Goal: Task Accomplishment & Management: Complete application form

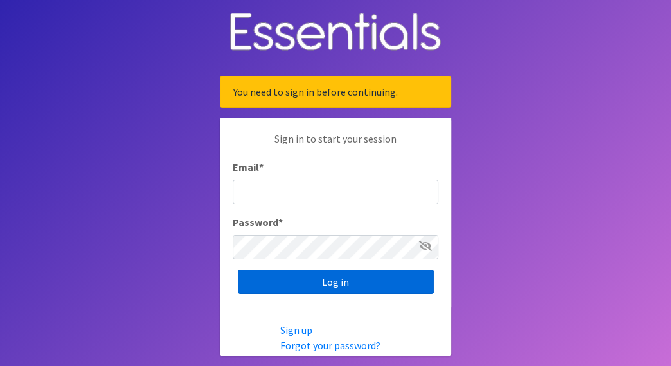
type input "[EMAIL_ADDRESS][DOMAIN_NAME]"
click at [340, 282] on input "Log in" at bounding box center [336, 282] width 196 height 24
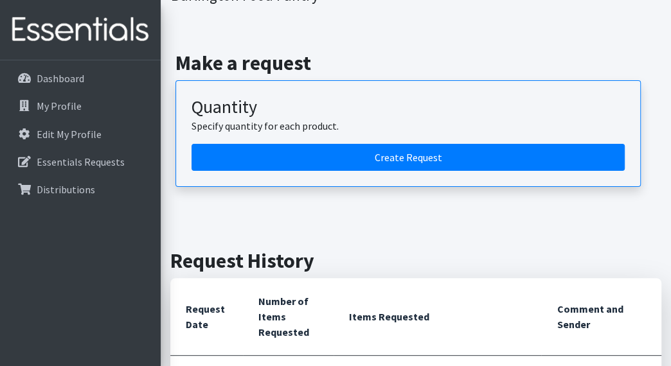
scroll to position [118, 0]
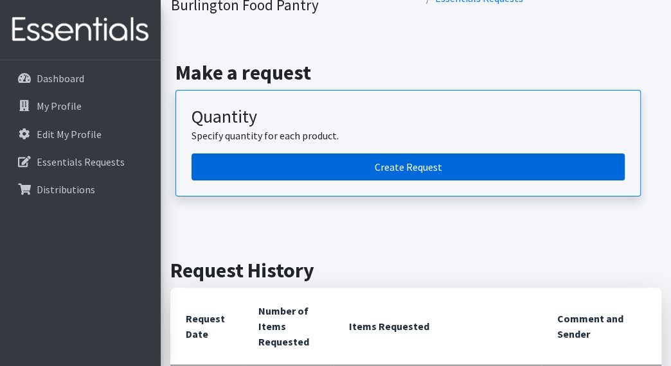
click at [360, 175] on link "Create Request" at bounding box center [407, 167] width 433 height 27
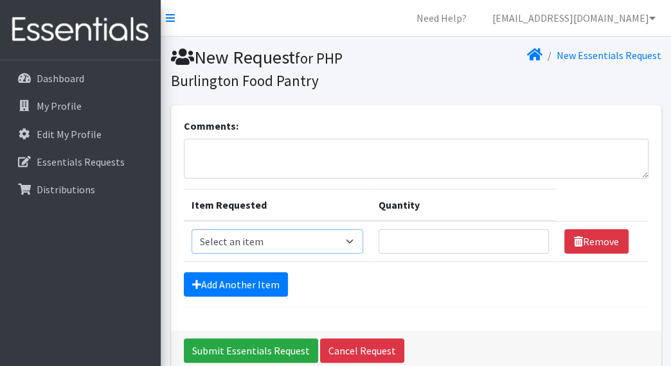
click at [338, 241] on select "Select an item Overnights - L/XL (60-125 lbs) Overnights - S/M (38-65 lbs) Pree…" at bounding box center [276, 241] width 171 height 24
select select "14938"
click at [191, 229] on select "Select an item Overnights - L/XL (60-125 lbs) Overnights - S/M (38-65 lbs) Pree…" at bounding box center [276, 241] width 171 height 24
click at [396, 238] on input "Quantity" at bounding box center [463, 241] width 170 height 24
type input "100"
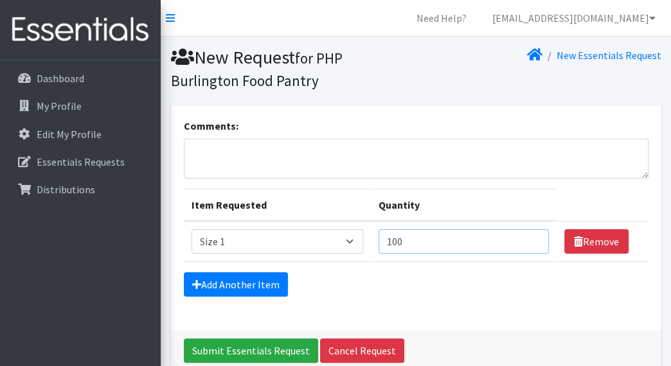
click at [184, 338] on input "Submit Essentials Request" at bounding box center [251, 350] width 134 height 24
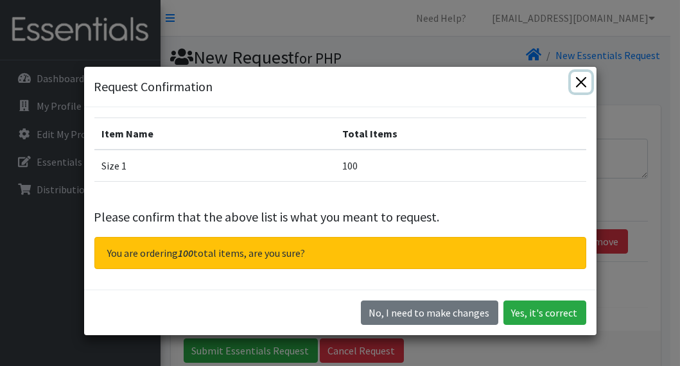
click at [574, 81] on button "Close" at bounding box center [581, 82] width 21 height 21
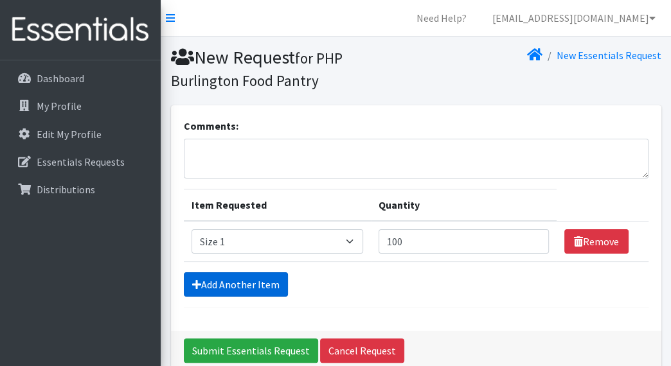
click at [257, 281] on link "Add Another Item" at bounding box center [236, 284] width 104 height 24
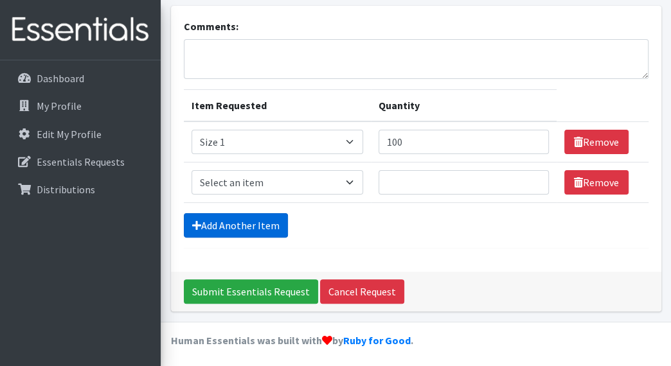
scroll to position [100, 0]
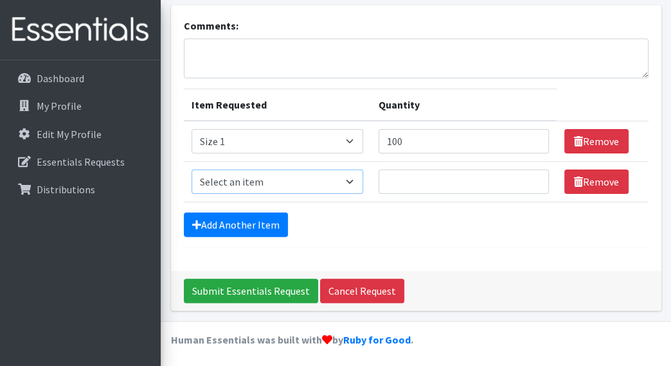
click at [304, 178] on select "Select an item Overnights - L/XL (60-125 lbs) Overnights - S/M (38-65 lbs) Pree…" at bounding box center [276, 182] width 171 height 24
select select "14940"
click at [191, 170] on select "Select an item Overnights - L/XL (60-125 lbs) Overnights - S/M (38-65 lbs) Pree…" at bounding box center [276, 182] width 171 height 24
click at [402, 175] on input "Quantity" at bounding box center [463, 182] width 170 height 24
click at [425, 130] on input "100" at bounding box center [463, 141] width 170 height 24
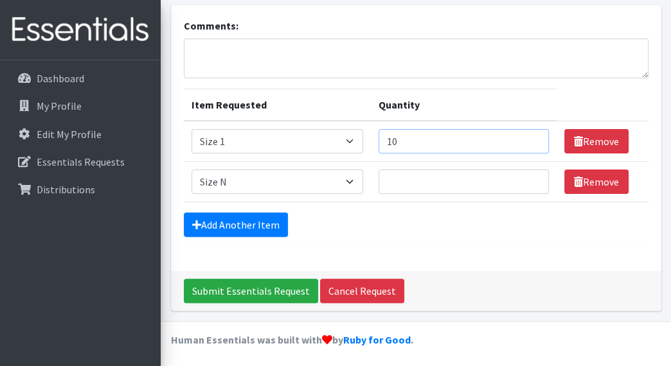
type input "1"
type input "50"
click at [411, 178] on input "Quantity" at bounding box center [463, 182] width 170 height 24
type input "50"
click at [274, 218] on link "Add Another Item" at bounding box center [236, 225] width 104 height 24
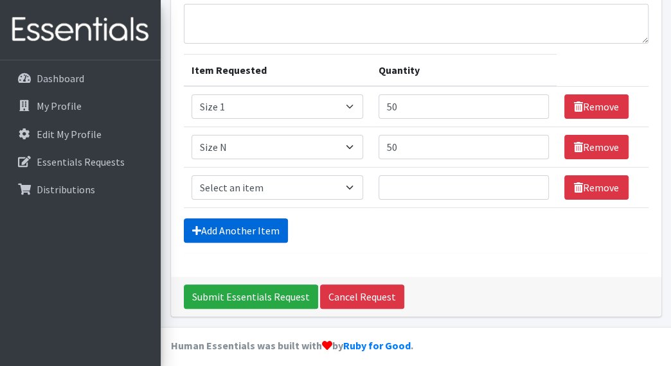
scroll to position [141, 0]
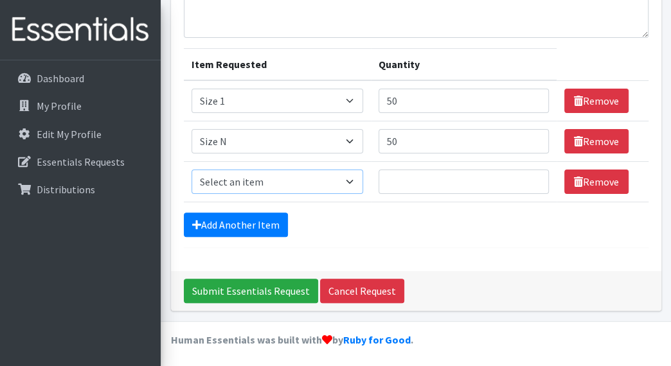
click at [315, 180] on select "Select an item Overnights - L/XL (60-125 lbs) Overnights - S/M (38-65 lbs) Pree…" at bounding box center [276, 182] width 171 height 24
drag, startPoint x: 419, startPoint y: 220, endPoint x: 479, endPoint y: 245, distance: 63.9
click at [479, 245] on form "Comments: Item Requested Quantity Item Requested Select an item Overnights - L/…" at bounding box center [416, 113] width 464 height 270
click at [597, 145] on link "Remove" at bounding box center [596, 141] width 64 height 24
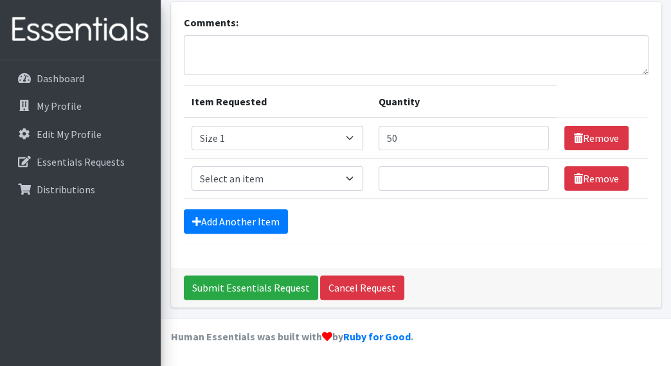
scroll to position [100, 0]
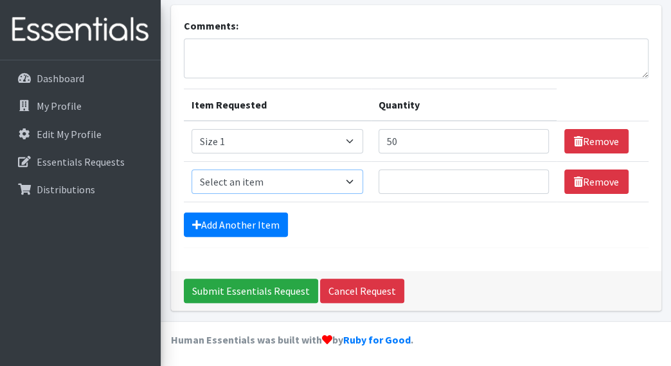
click at [353, 187] on select "Select an item Overnights - L/XL (60-125 lbs) Overnights - S/M (38-65 lbs) Pree…" at bounding box center [276, 182] width 171 height 24
select select "14919"
click at [191, 170] on select "Select an item Overnights - L/XL (60-125 lbs) Overnights - S/M (38-65 lbs) Pree…" at bounding box center [276, 182] width 171 height 24
drag, startPoint x: 365, startPoint y: 236, endPoint x: 624, endPoint y: 258, distance: 259.8
click at [624, 258] on div "Comments: Item Requested Quantity Item Requested Select an item Overnights - L/…" at bounding box center [416, 138] width 490 height 266
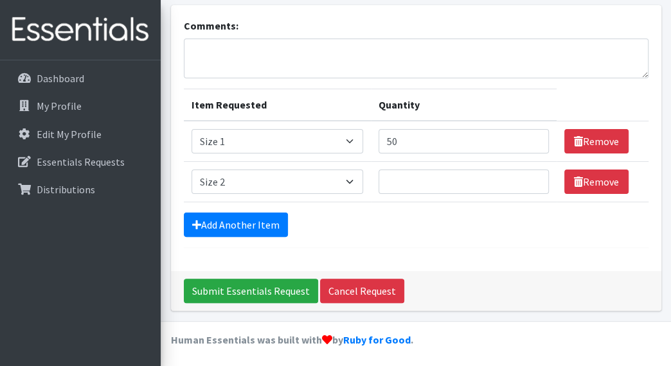
scroll to position [0, 0]
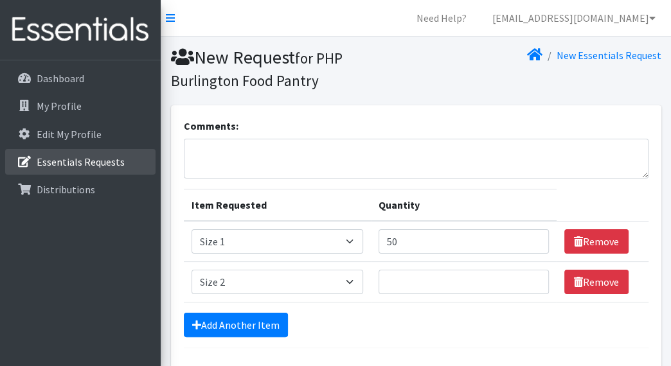
click at [109, 149] on link "Essentials Requests" at bounding box center [80, 162] width 150 height 26
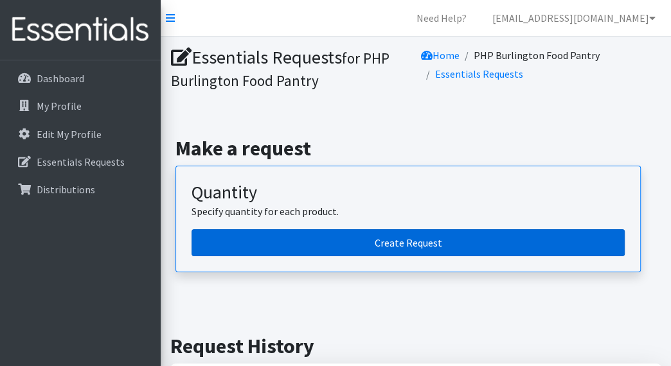
click at [328, 242] on link "Create Request" at bounding box center [407, 242] width 433 height 27
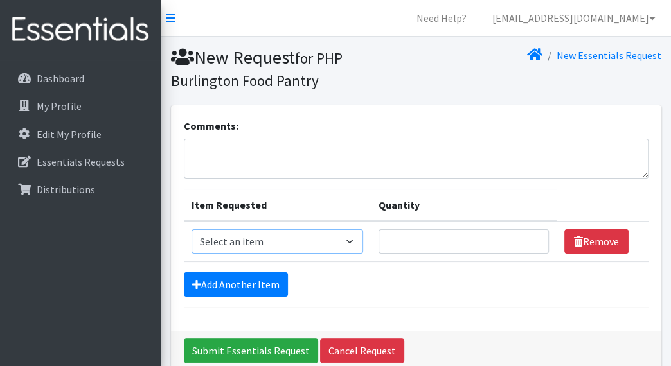
click at [339, 236] on select "Select an item Overnights - L/XL (60-125 lbs) Overnights - S/M (38-65 lbs) Pree…" at bounding box center [276, 241] width 171 height 24
select select "14938"
click at [191, 229] on select "Select an item Overnights - L/XL (60-125 lbs) Overnights - S/M (38-65 lbs) Pree…" at bounding box center [276, 241] width 171 height 24
click at [452, 253] on td "Quantity" at bounding box center [464, 241] width 186 height 41
click at [455, 244] on input "Quantity" at bounding box center [463, 241] width 170 height 24
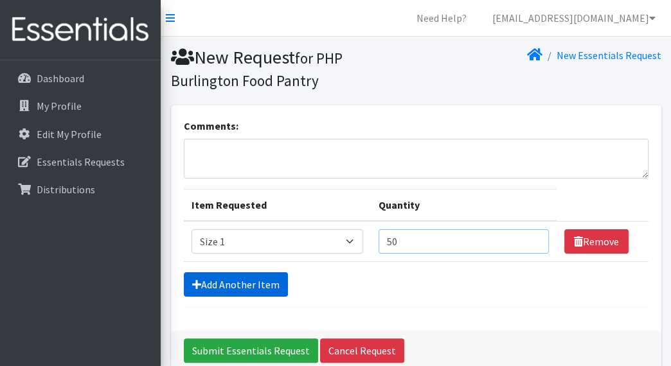
type input "50"
click at [245, 281] on link "Add Another Item" at bounding box center [236, 284] width 104 height 24
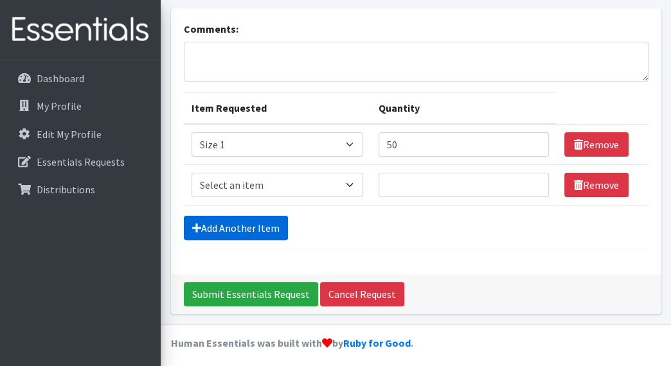
scroll to position [100, 0]
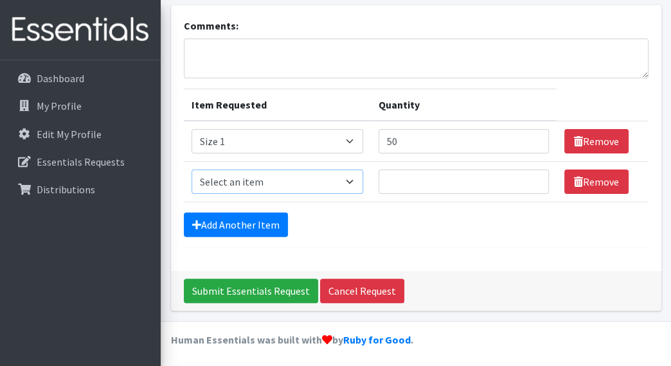
click at [340, 180] on select "Select an item Overnights - L/XL (60-125 lbs) Overnights - S/M (38-65 lbs) Pree…" at bounding box center [276, 182] width 171 height 24
select select "14919"
click at [191, 170] on select "Select an item Overnights - L/XL (60-125 lbs) Overnights - S/M (38-65 lbs) Pree…" at bounding box center [276, 182] width 171 height 24
click at [461, 178] on input "Quantity" at bounding box center [463, 182] width 170 height 24
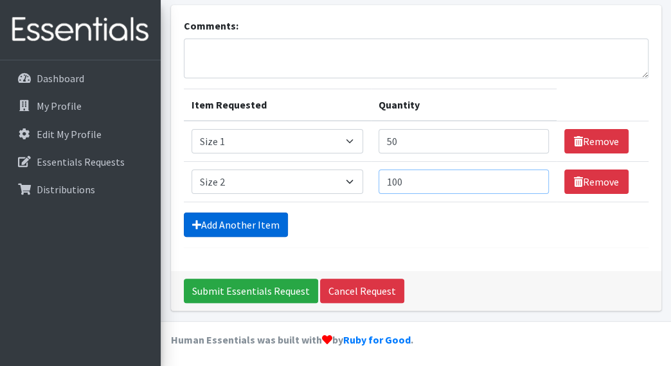
type input "100"
click at [244, 224] on link "Add Another Item" at bounding box center [236, 225] width 104 height 24
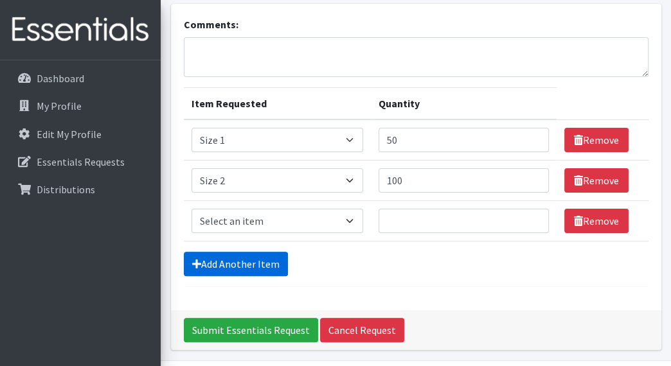
scroll to position [141, 0]
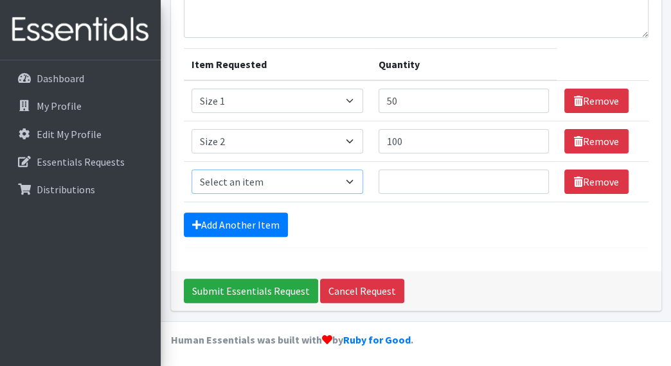
click at [289, 180] on select "Select an item Overnights - L/XL (60-125 lbs) Overnights - S/M (38-65 lbs) Pree…" at bounding box center [276, 182] width 171 height 24
select select "14902"
click at [191, 170] on select "Select an item Overnights - L/XL (60-125 lbs) Overnights - S/M (38-65 lbs) Pree…" at bounding box center [276, 182] width 171 height 24
click at [398, 195] on td "Quantity" at bounding box center [464, 182] width 186 height 40
click at [403, 188] on input "Quantity" at bounding box center [463, 182] width 170 height 24
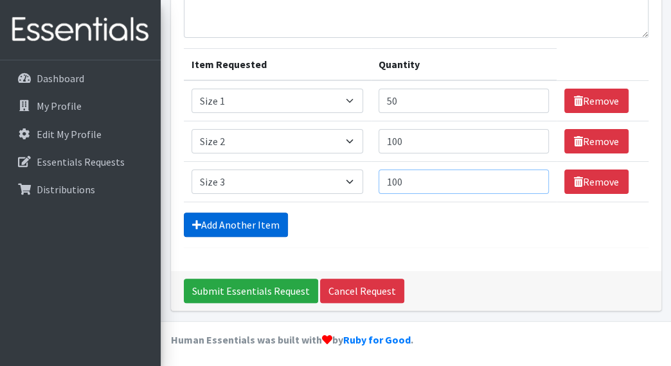
type input "100"
click at [228, 230] on link "Add Another Item" at bounding box center [236, 225] width 104 height 24
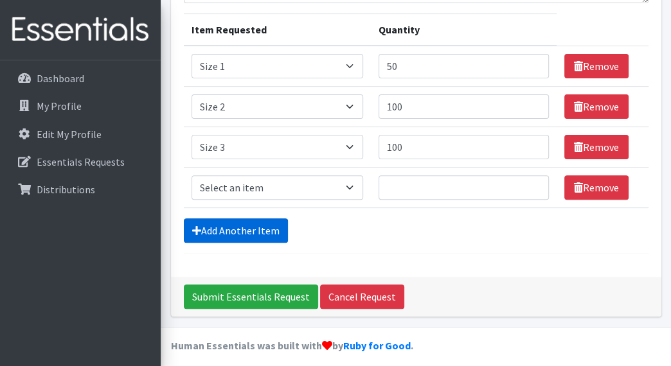
scroll to position [181, 0]
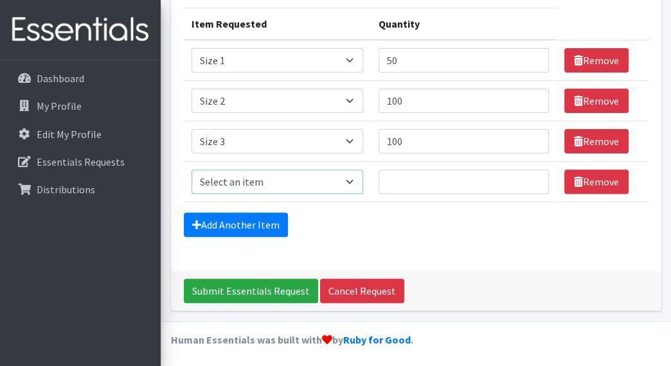
click at [274, 185] on select "Select an item Overnights - L/XL (60-125 lbs) Overnights - S/M (38-65 lbs) Pree…" at bounding box center [276, 182] width 171 height 24
select select "14922"
click at [191, 170] on select "Select an item Overnights - L/XL (60-125 lbs) Overnights - S/M (38-65 lbs) Pree…" at bounding box center [276, 182] width 171 height 24
click at [431, 187] on input "Quantity" at bounding box center [463, 182] width 170 height 24
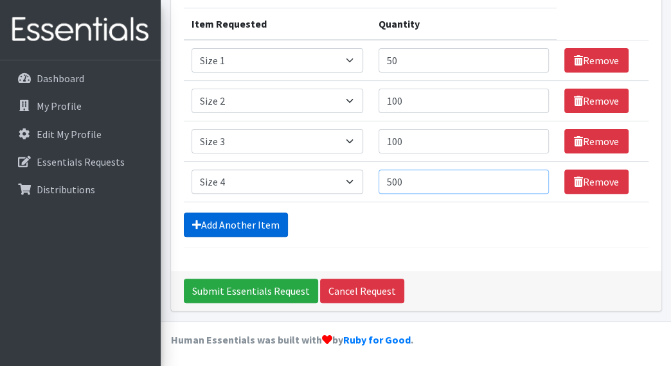
type input "500"
click at [203, 222] on link "Add Another Item" at bounding box center [236, 225] width 104 height 24
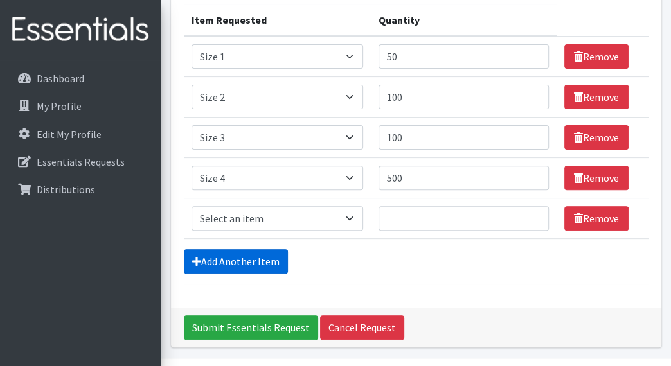
scroll to position [222, 0]
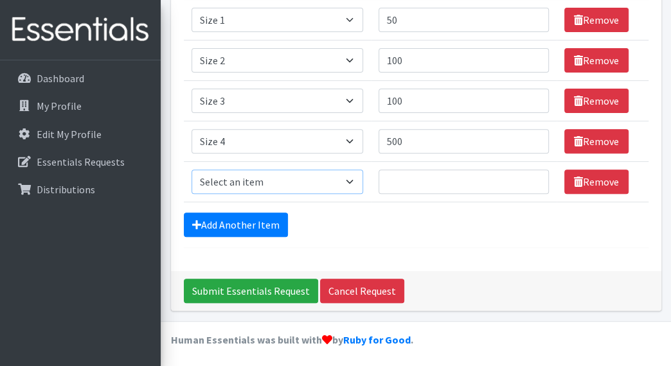
click at [265, 186] on select "Select an item Overnights - L/XL (60-125 lbs) Overnights - S/M (38-65 lbs) Pree…" at bounding box center [276, 182] width 171 height 24
select select "14920"
click at [191, 170] on select "Select an item Overnights - L/XL (60-125 lbs) Overnights - S/M (38-65 lbs) Pree…" at bounding box center [276, 182] width 171 height 24
click at [397, 184] on input "Quantity" at bounding box center [463, 182] width 170 height 24
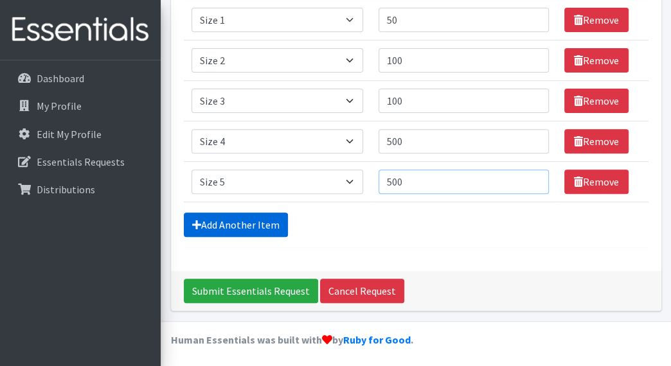
type input "500"
click at [247, 224] on link "Add Another Item" at bounding box center [236, 225] width 104 height 24
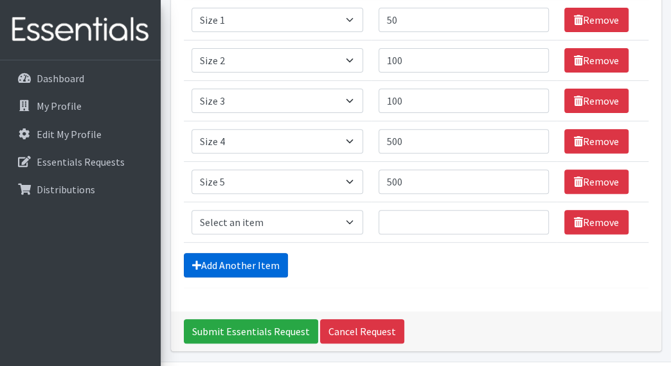
scroll to position [261, 0]
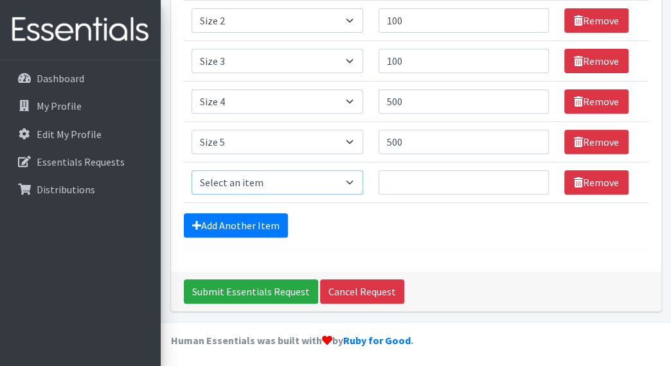
click at [277, 184] on select "Select an item Overnights - L/XL (60-125 lbs) Overnights - S/M (38-65 lbs) Pree…" at bounding box center [276, 182] width 171 height 24
select select "14903"
click at [191, 170] on select "Select an item Overnights - L/XL (60-125 lbs) Overnights - S/M (38-65 lbs) Pree…" at bounding box center [276, 182] width 171 height 24
click at [414, 178] on input "Quantity" at bounding box center [463, 182] width 170 height 24
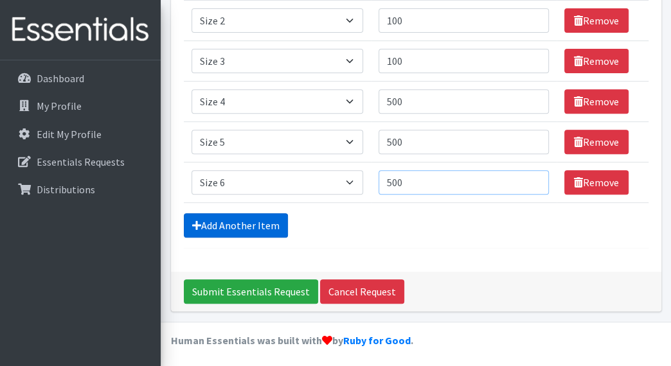
type input "500"
click at [241, 225] on link "Add Another Item" at bounding box center [236, 225] width 104 height 24
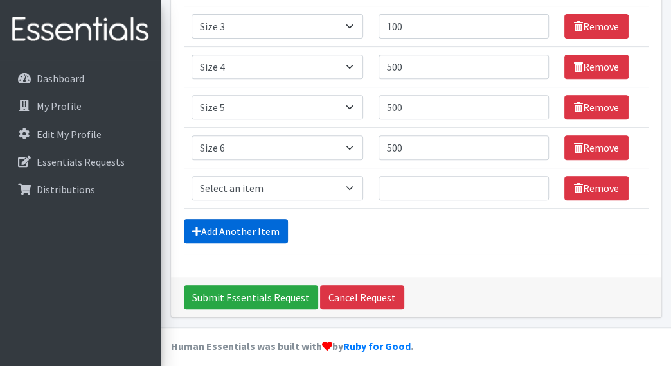
scroll to position [302, 0]
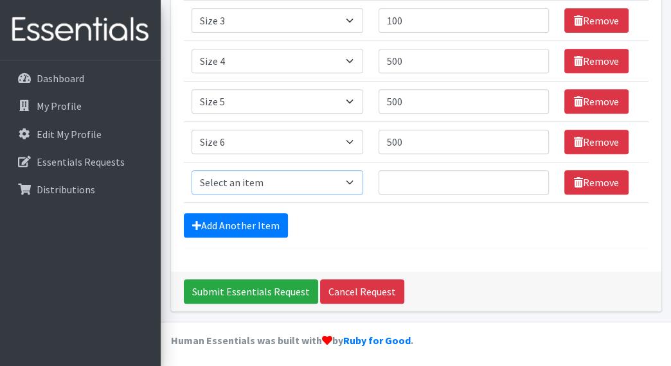
click at [272, 184] on select "Select an item Overnights - L/XL (60-125 lbs) Overnights - S/M (38-65 lbs) Pree…" at bounding box center [276, 182] width 171 height 24
select select "14916"
click at [191, 170] on select "Select an item Overnights - L/XL (60-125 lbs) Overnights - S/M (38-65 lbs) Pree…" at bounding box center [276, 182] width 171 height 24
click at [397, 187] on input "Quantity" at bounding box center [463, 182] width 170 height 24
click at [394, 181] on input "500" at bounding box center [463, 182] width 170 height 24
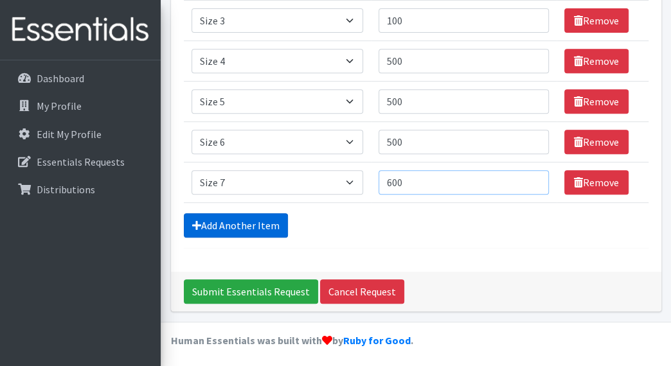
type input "600"
click at [252, 221] on link "Add Another Item" at bounding box center [236, 225] width 104 height 24
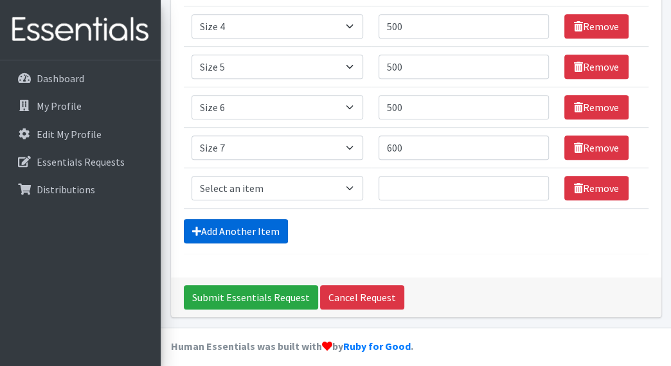
scroll to position [342, 0]
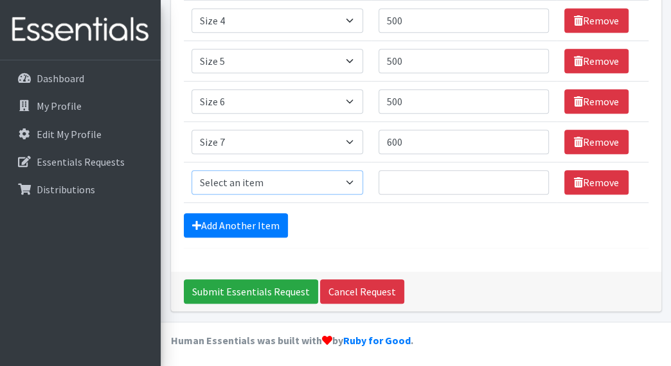
click at [306, 184] on select "Select an item Overnights - L/XL (60-125 lbs) Overnights - S/M (38-65 lbs) Pree…" at bounding box center [276, 182] width 171 height 24
select select "15009"
click at [191, 170] on select "Select an item Overnights - L/XL (60-125 lbs) Overnights - S/M (38-65 lbs) Pree…" at bounding box center [276, 182] width 171 height 24
click at [439, 177] on input "Quantity" at bounding box center [463, 182] width 170 height 24
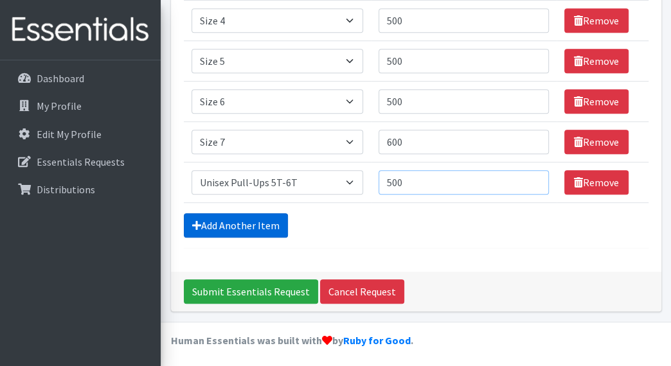
type input "500"
click at [257, 227] on link "Add Another Item" at bounding box center [236, 225] width 104 height 24
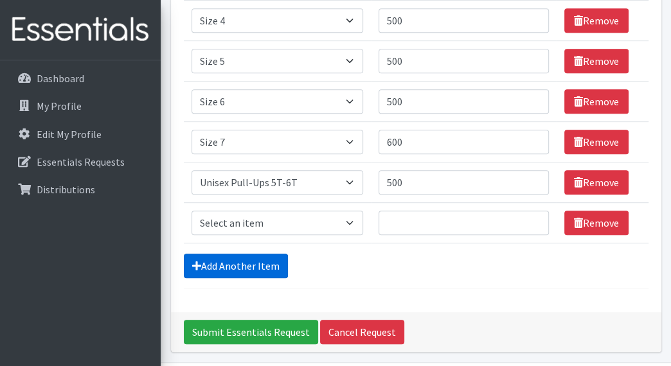
scroll to position [382, 0]
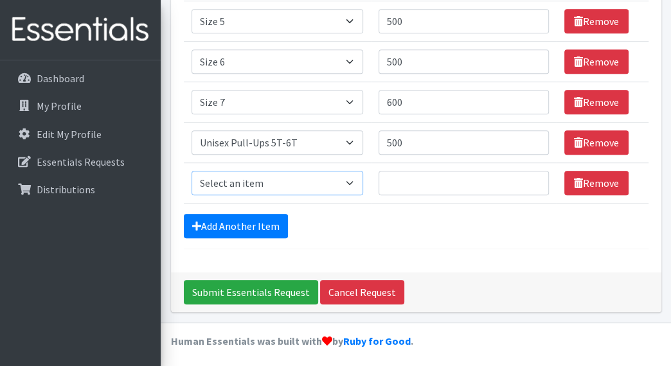
click at [299, 178] on select "Select an item Overnights - L/XL (60-125 lbs) Overnights - S/M (38-65 lbs) Pree…" at bounding box center [276, 183] width 171 height 24
select select "15010"
click at [191, 171] on select "Select an item Overnights - L/XL (60-125 lbs) Overnights - S/M (38-65 lbs) Pree…" at bounding box center [276, 183] width 171 height 24
click at [394, 180] on input "Quantity" at bounding box center [463, 183] width 170 height 24
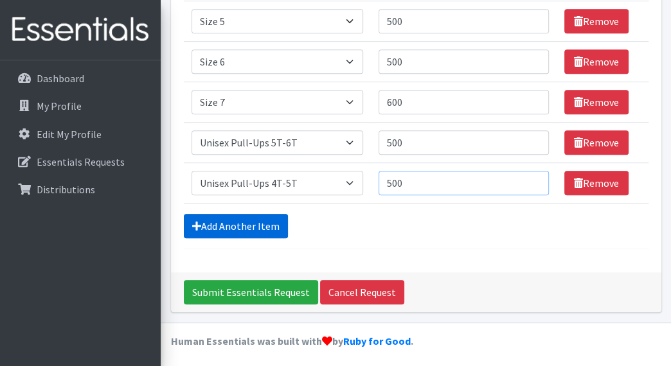
type input "500"
click at [254, 217] on link "Add Another Item" at bounding box center [236, 226] width 104 height 24
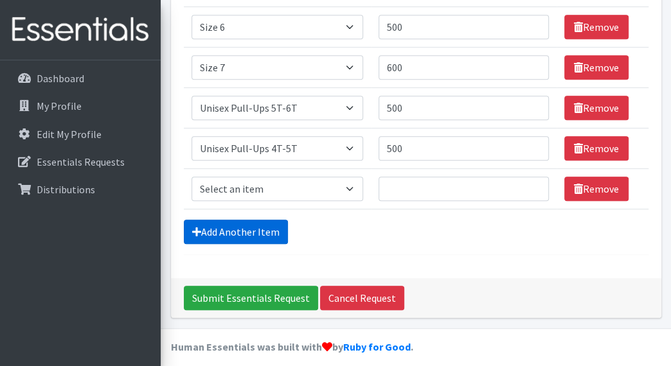
scroll to position [423, 0]
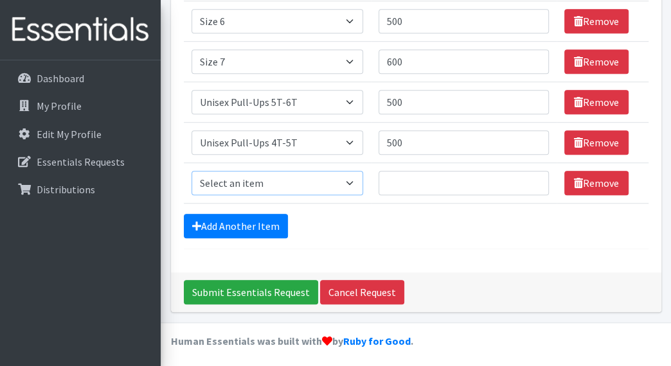
click at [277, 180] on select "Select an item Overnights - L/XL (60-125 lbs) Overnights - S/M (38-65 lbs) Pree…" at bounding box center [276, 183] width 171 height 24
select select "15085"
click at [191, 171] on select "Select an item Overnights - L/XL (60-125 lbs) Overnights - S/M (38-65 lbs) Pree…" at bounding box center [276, 183] width 171 height 24
click at [429, 181] on input "Quantity" at bounding box center [463, 183] width 170 height 24
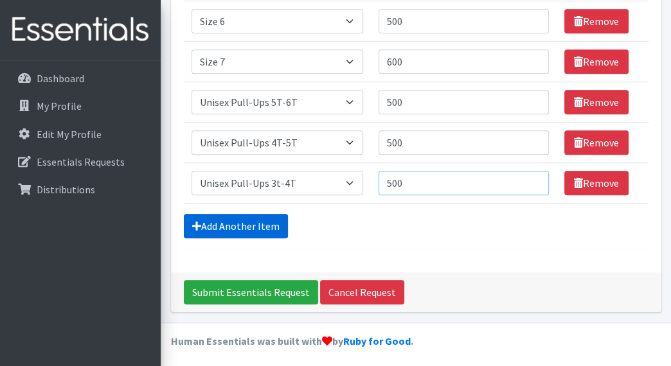
type input "500"
click at [269, 224] on link "Add Another Item" at bounding box center [236, 226] width 104 height 24
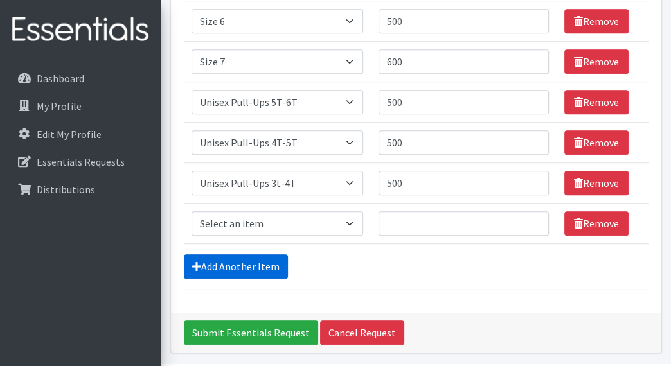
scroll to position [462, 0]
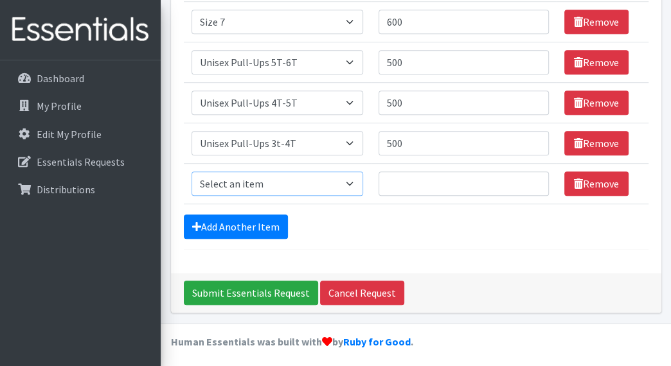
click at [310, 177] on select "Select an item Overnights - L/XL (60-125 lbs) Overnights - S/M (38-65 lbs) Pree…" at bounding box center [276, 183] width 171 height 24
select select "14948"
click at [191, 171] on select "Select an item Overnights - L/XL (60-125 lbs) Overnights - S/M (38-65 lbs) Pree…" at bounding box center [276, 183] width 171 height 24
click at [393, 178] on input "Quantity" at bounding box center [463, 183] width 170 height 24
click at [395, 101] on input "500" at bounding box center [463, 103] width 170 height 24
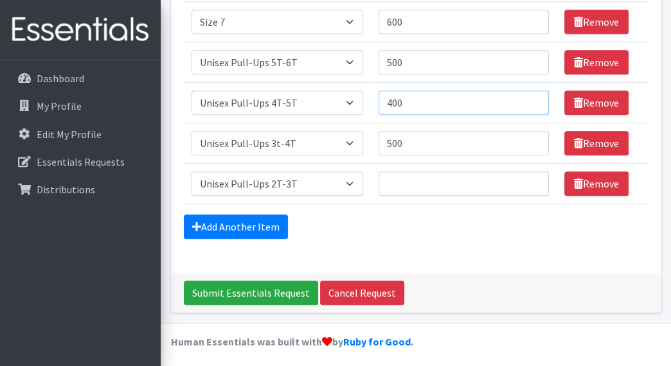
type input "400"
click at [397, 182] on input "Quantity" at bounding box center [463, 183] width 170 height 24
click at [392, 184] on input "500" at bounding box center [463, 183] width 170 height 24
type input "400"
click at [394, 140] on input "500" at bounding box center [463, 143] width 170 height 24
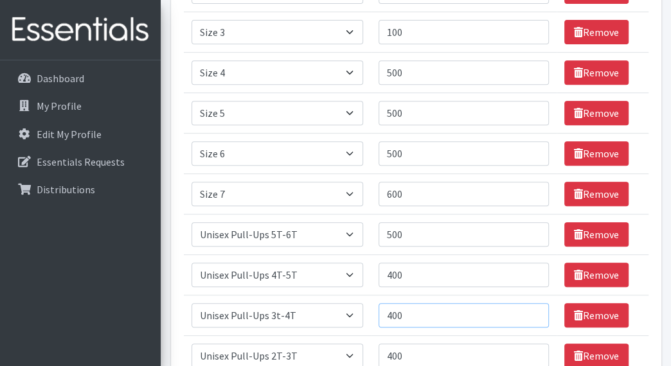
scroll to position [270, 0]
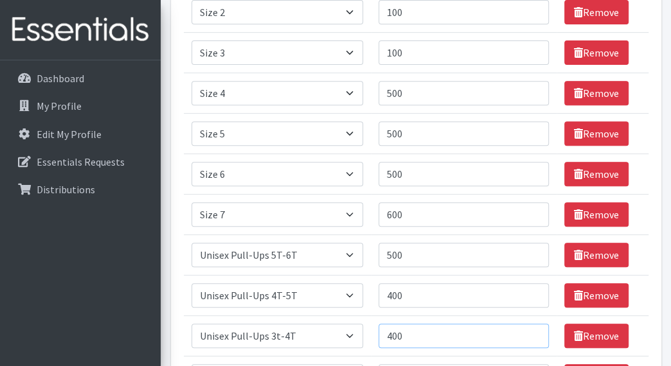
type input "400"
click at [392, 172] on input "500" at bounding box center [463, 174] width 170 height 24
type input "600"
click at [393, 96] on input "500" at bounding box center [463, 93] width 170 height 24
type input "500"
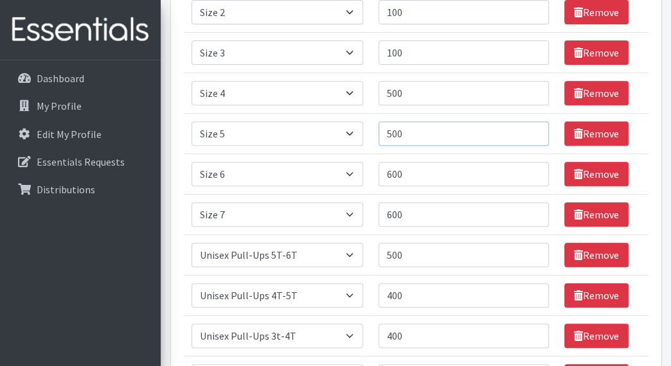
click at [394, 131] on input "500" at bounding box center [463, 133] width 170 height 24
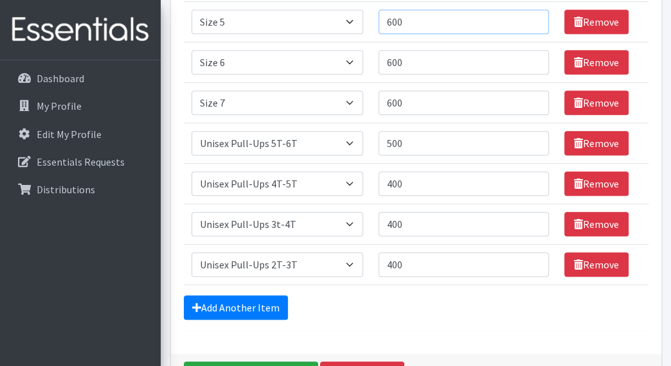
scroll to position [398, 0]
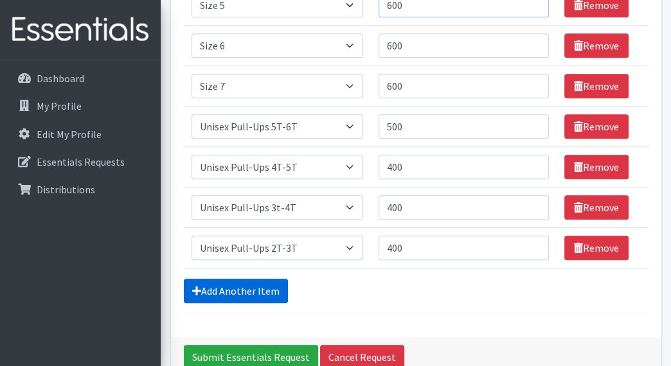
type input "600"
click at [263, 287] on link "Add Another Item" at bounding box center [236, 291] width 104 height 24
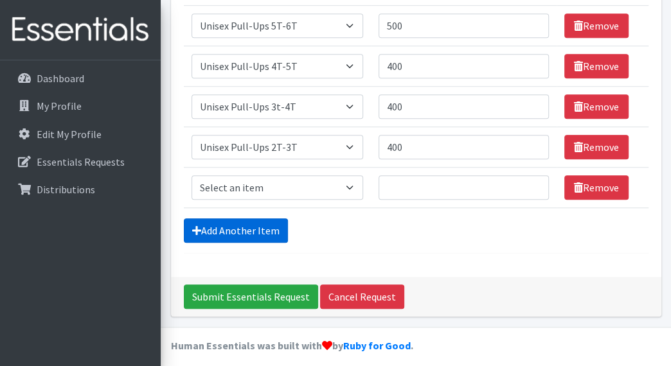
scroll to position [504, 0]
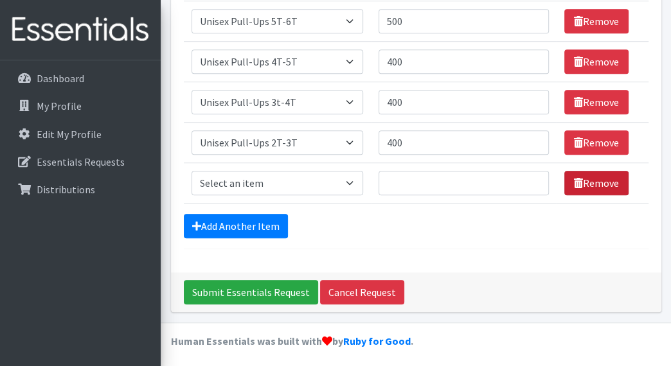
click at [564, 180] on link "Remove" at bounding box center [596, 183] width 64 height 24
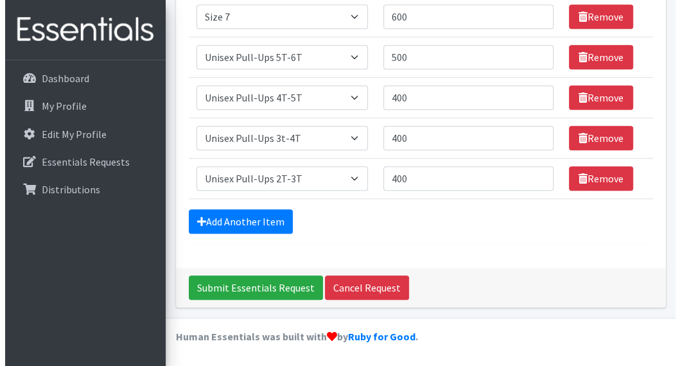
scroll to position [462, 0]
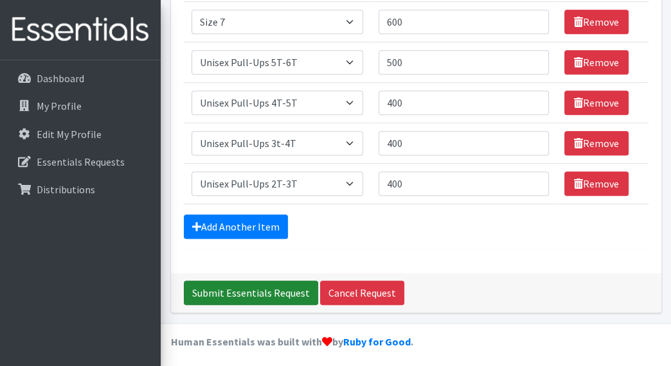
click at [229, 289] on input "Submit Essentials Request" at bounding box center [251, 293] width 134 height 24
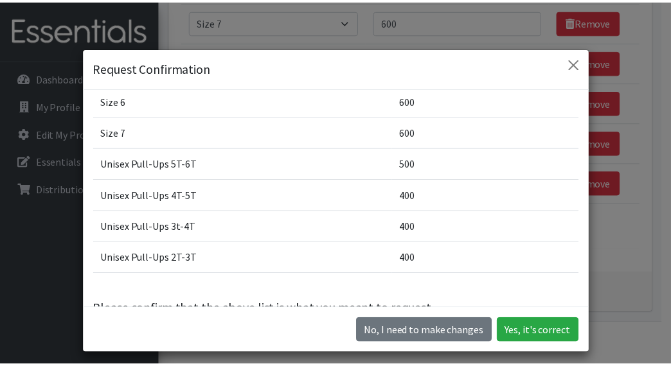
scroll to position [274, 0]
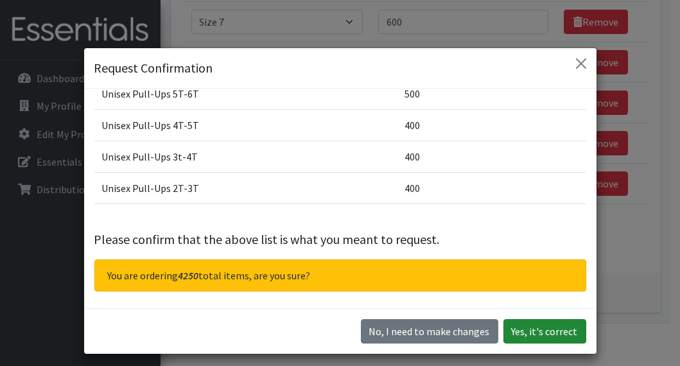
click at [534, 331] on button "Yes, it's correct" at bounding box center [545, 331] width 83 height 24
